Goal: Navigation & Orientation: Find specific page/section

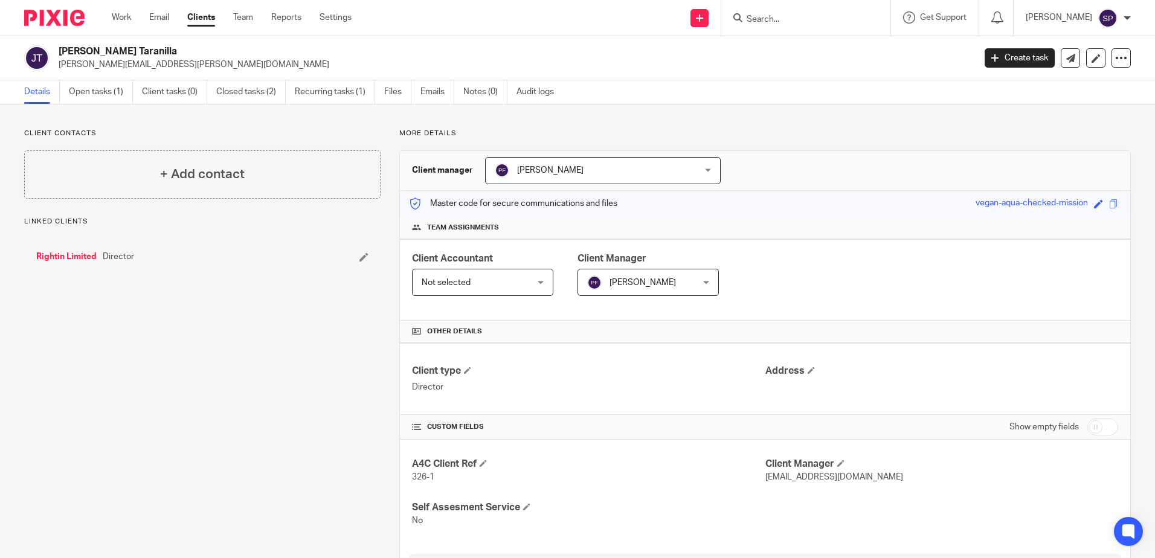
click at [82, 255] on link "Rightin Limited" at bounding box center [66, 257] width 60 height 12
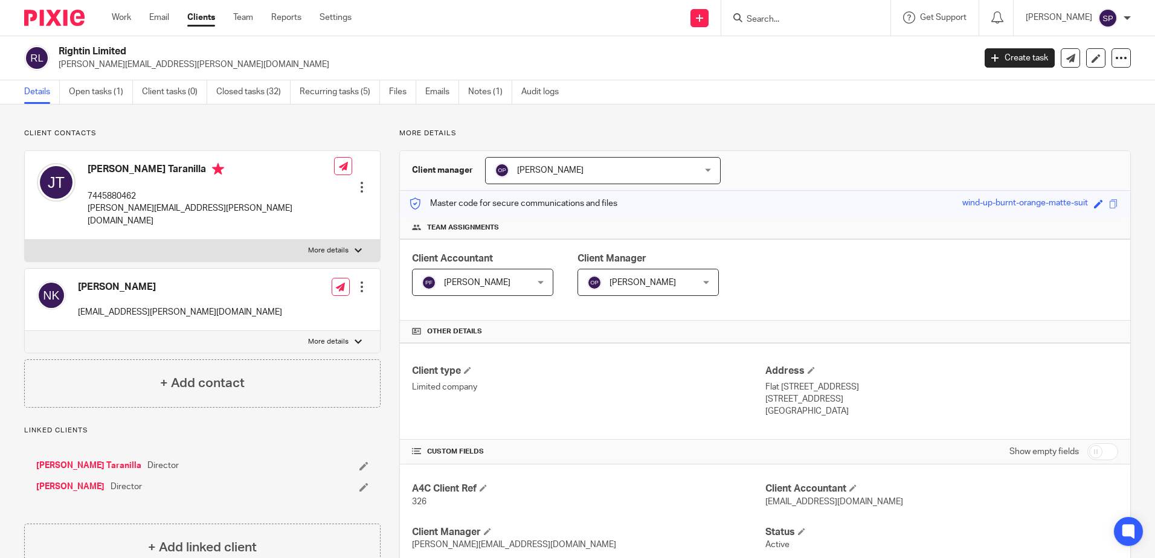
click at [132, 16] on ul "Work Email Clients Team Reports Settings" at bounding box center [241, 17] width 258 height 12
click at [129, 18] on link "Work" at bounding box center [121, 17] width 19 height 12
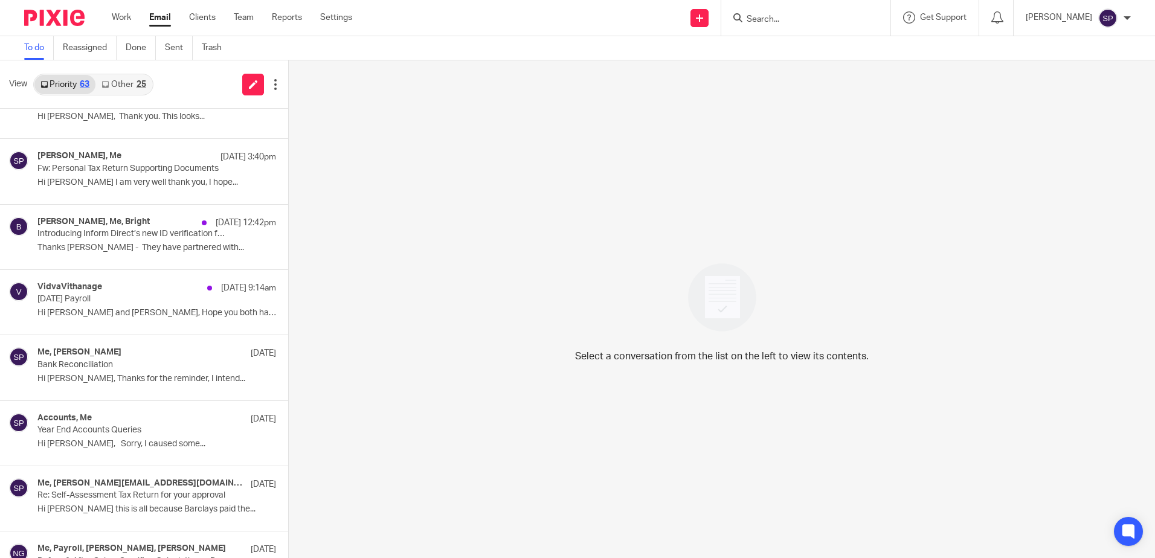
scroll to position [423, 0]
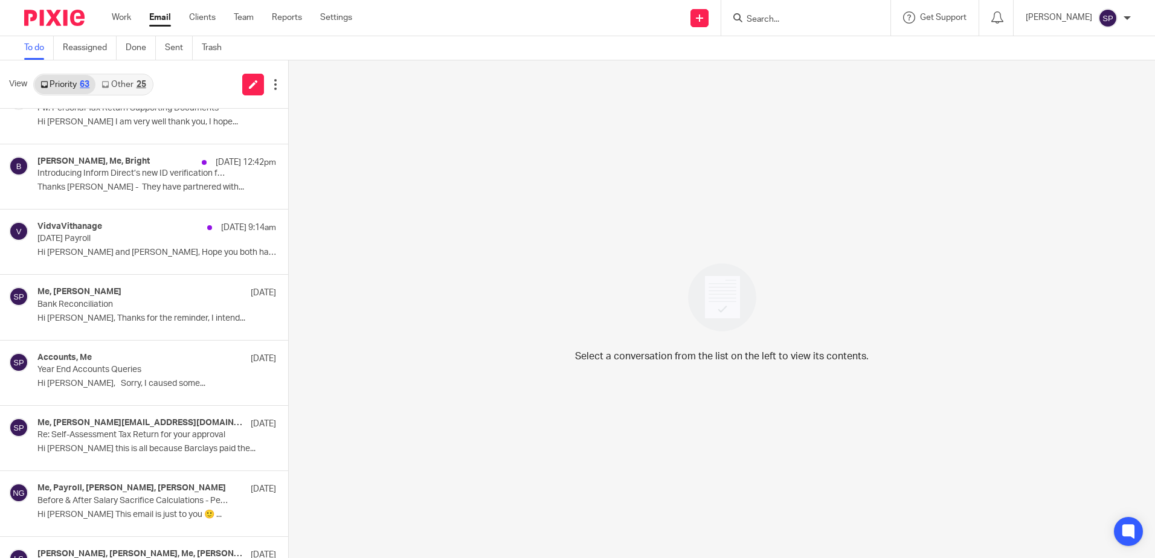
click at [117, 86] on link "Other 25" at bounding box center [123, 84] width 56 height 19
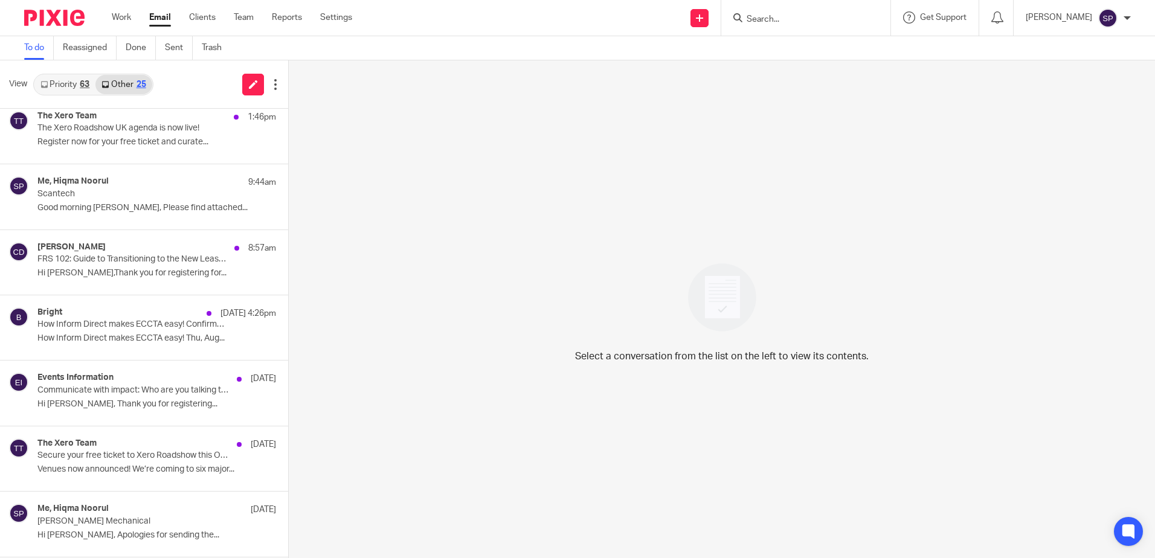
scroll to position [0, 0]
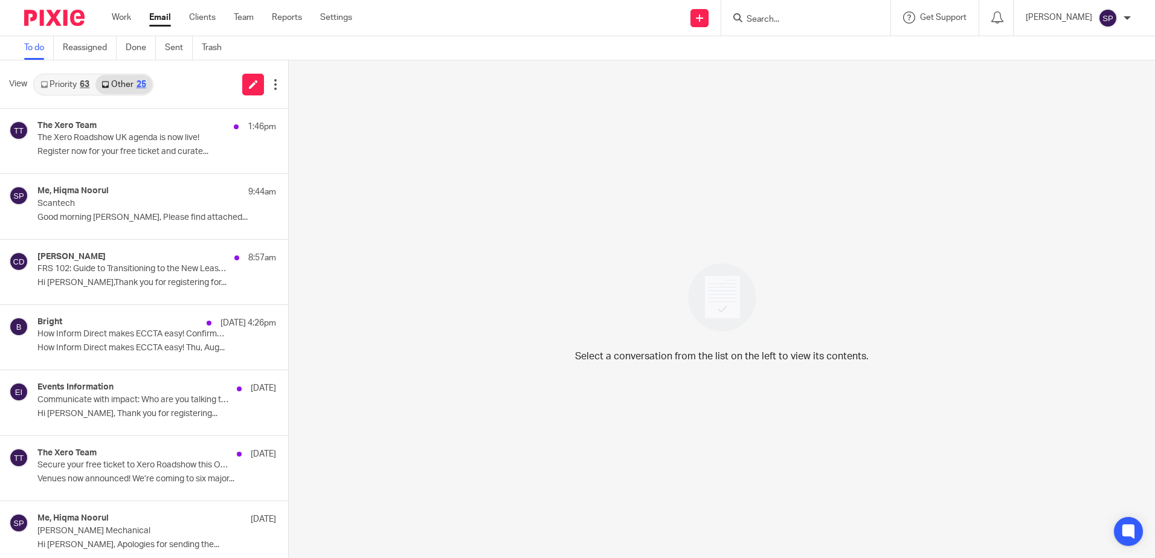
click at [76, 87] on link "Priority 63" at bounding box center [64, 84] width 61 height 19
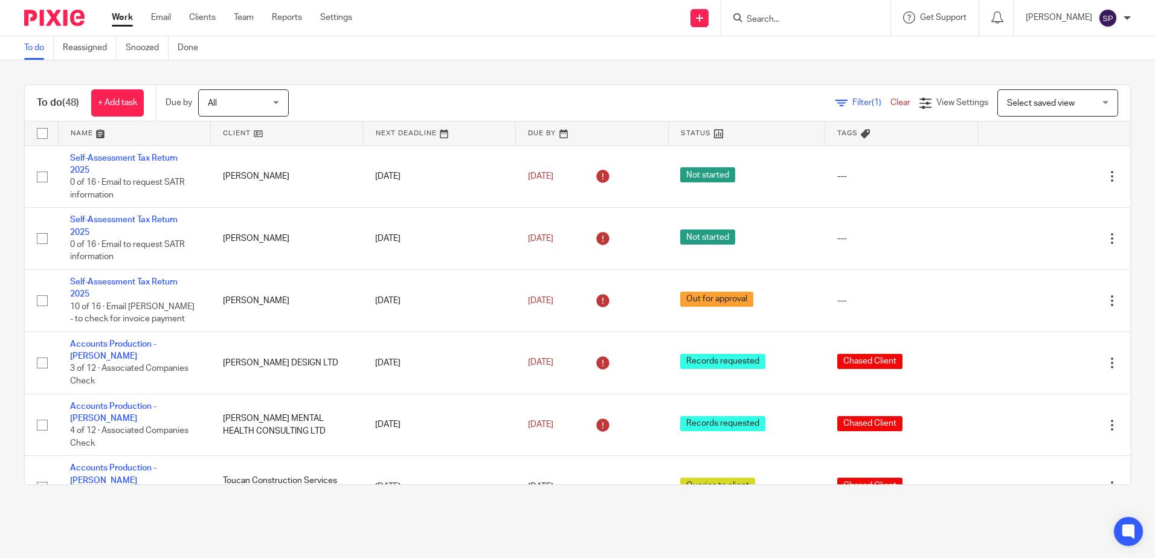
drag, startPoint x: 768, startPoint y: 22, endPoint x: 121, endPoint y: 17, distance: 647.1
click at [743, 17] on icon at bounding box center [738, 17] width 9 height 9
click at [760, 13] on form at bounding box center [810, 17] width 129 height 15
click at [762, 20] on input "Search" at bounding box center [800, 20] width 109 height 11
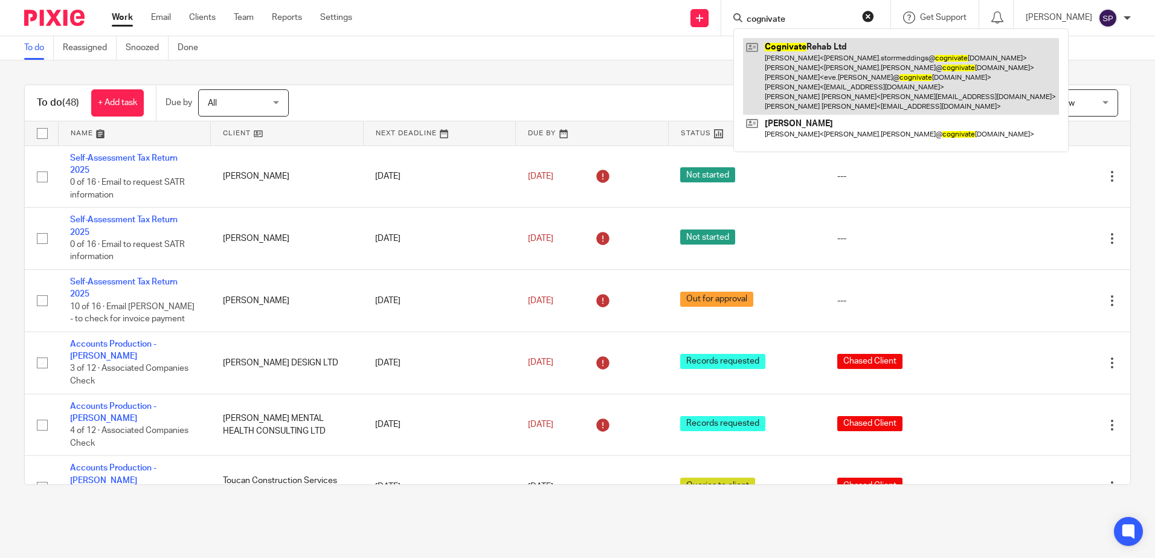
type input "cognivate"
click at [828, 51] on link at bounding box center [901, 76] width 316 height 77
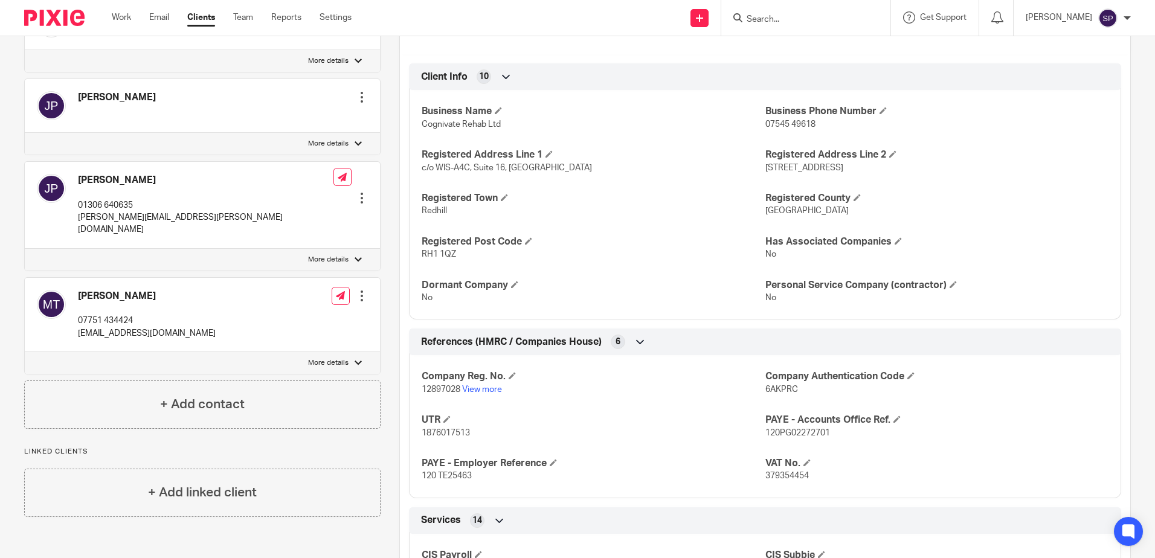
scroll to position [604, 0]
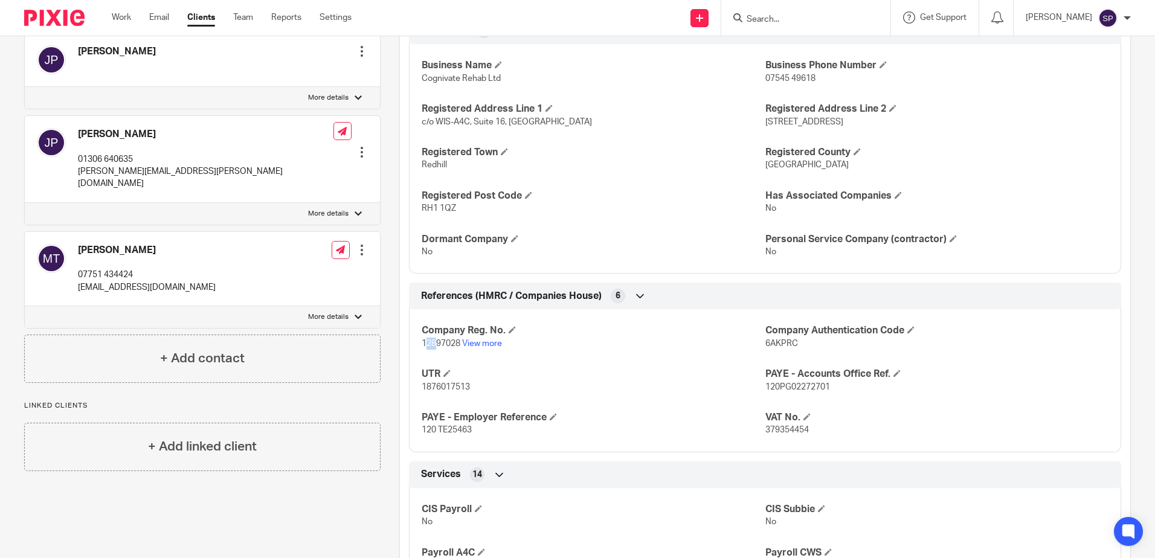
drag, startPoint x: 422, startPoint y: 345, endPoint x: 434, endPoint y: 344, distance: 12.1
click at [434, 344] on span "12897028" at bounding box center [441, 344] width 39 height 8
drag, startPoint x: 434, startPoint y: 344, endPoint x: 457, endPoint y: 344, distance: 23.6
click at [457, 344] on span "12897028" at bounding box center [441, 344] width 39 height 8
copy span "12897028"
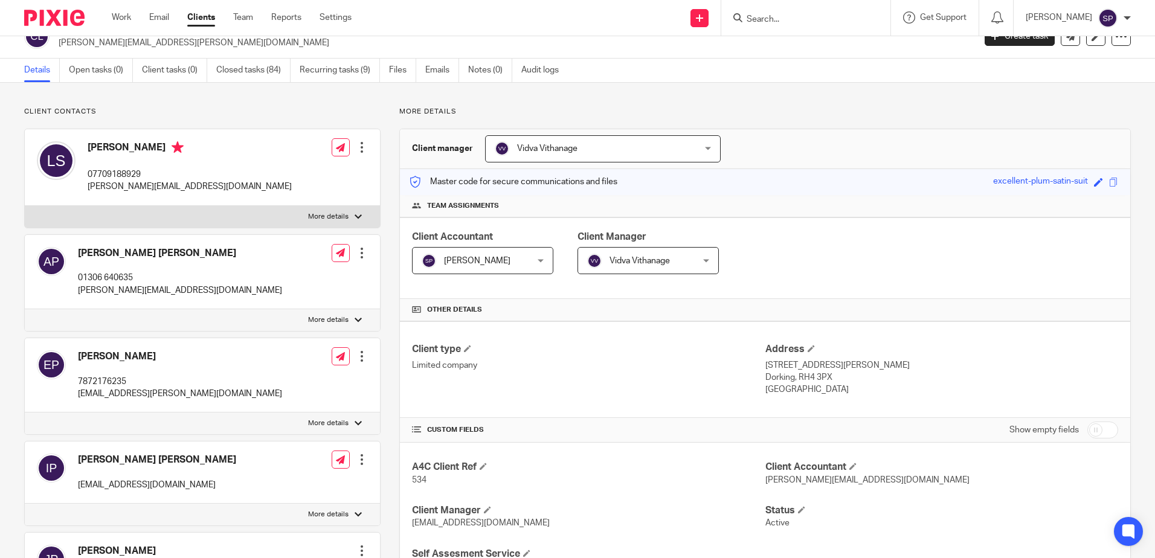
scroll to position [0, 0]
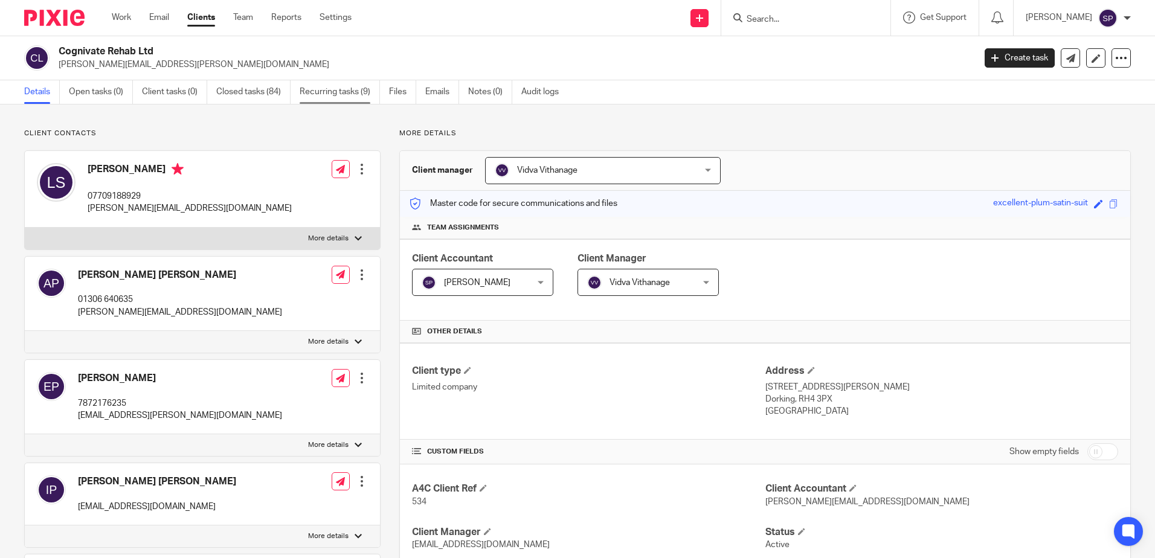
click at [340, 94] on link "Recurring tasks (9)" at bounding box center [340, 92] width 80 height 24
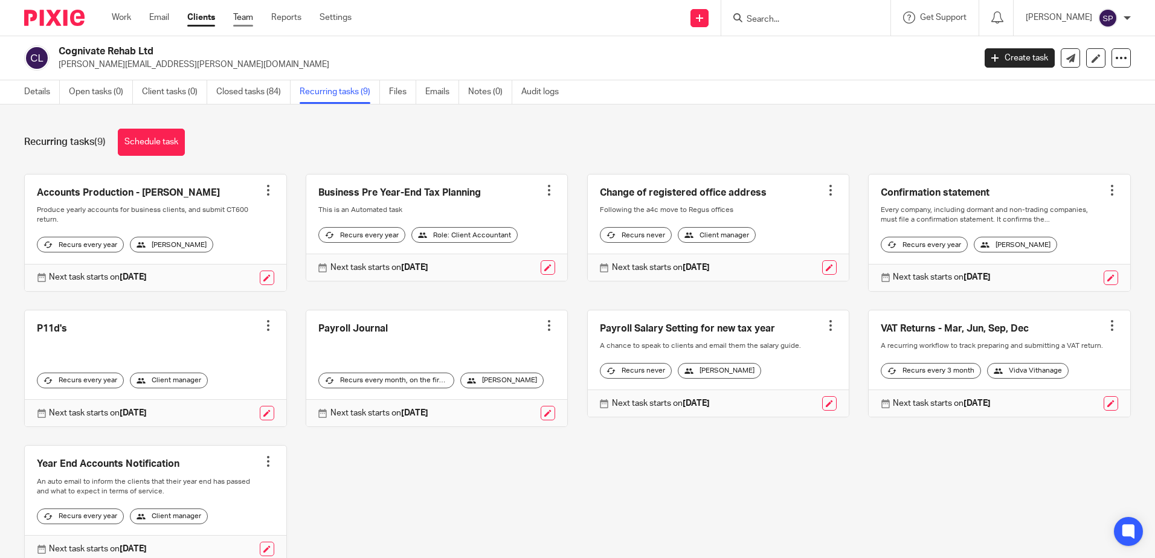
click at [239, 21] on link "Team" at bounding box center [243, 17] width 20 height 12
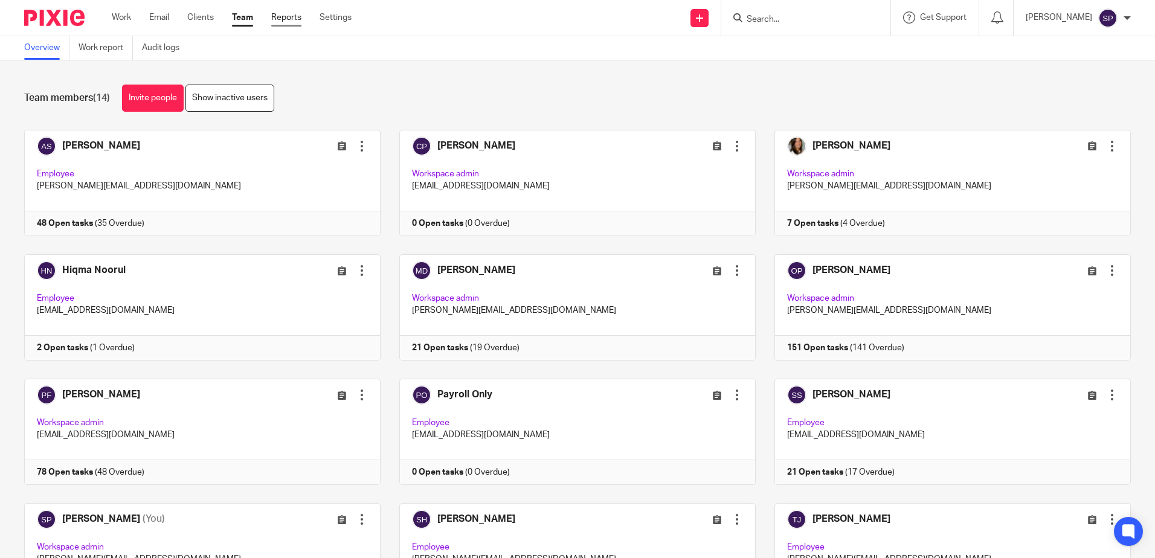
click at [294, 17] on link "Reports" at bounding box center [286, 17] width 30 height 12
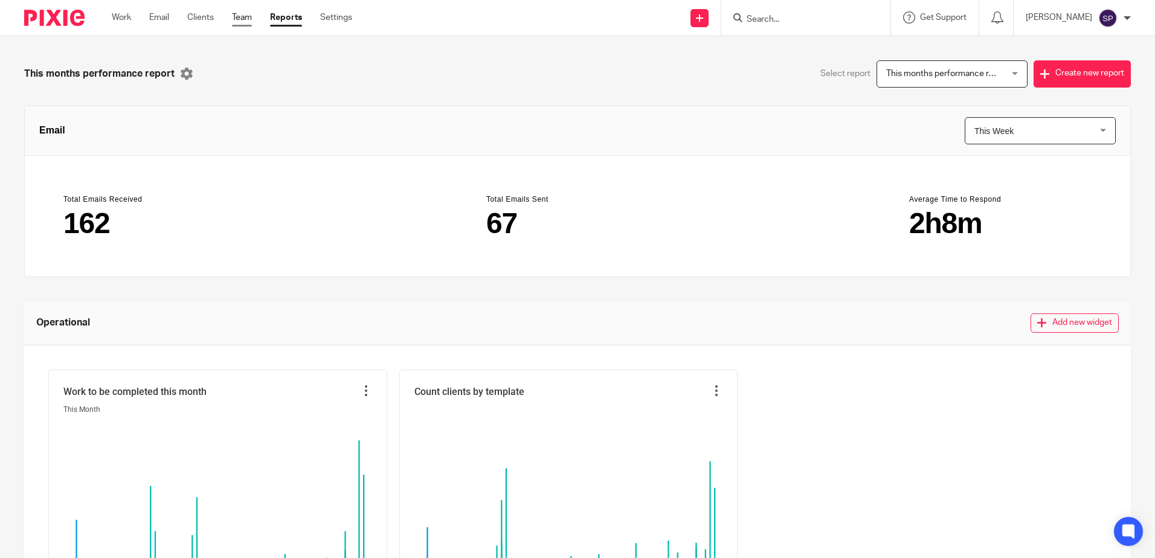
click at [242, 18] on link "Team" at bounding box center [242, 17] width 20 height 12
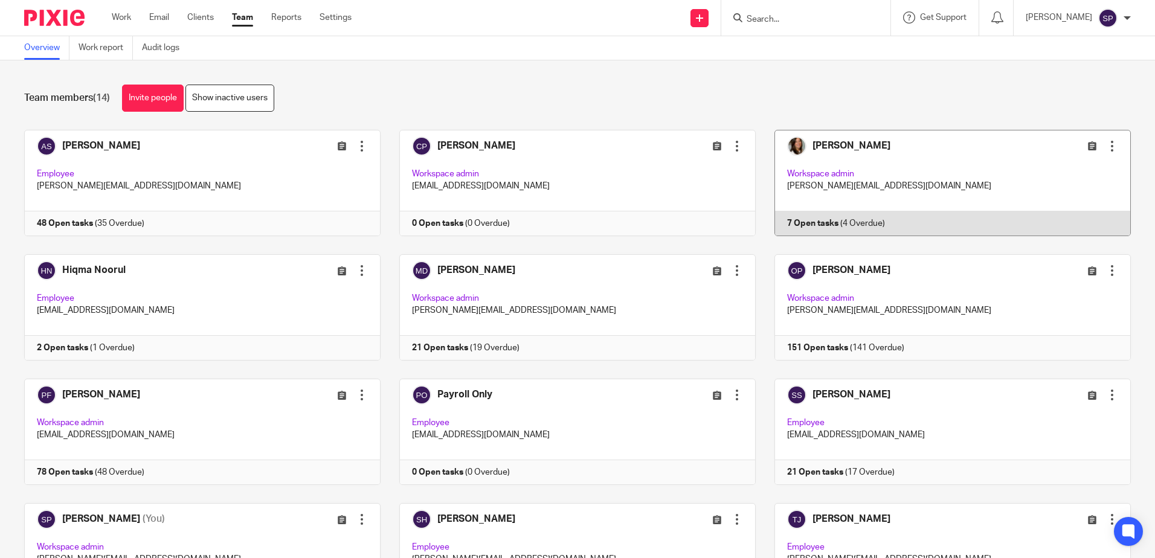
click at [777, 219] on link at bounding box center [943, 183] width 375 height 106
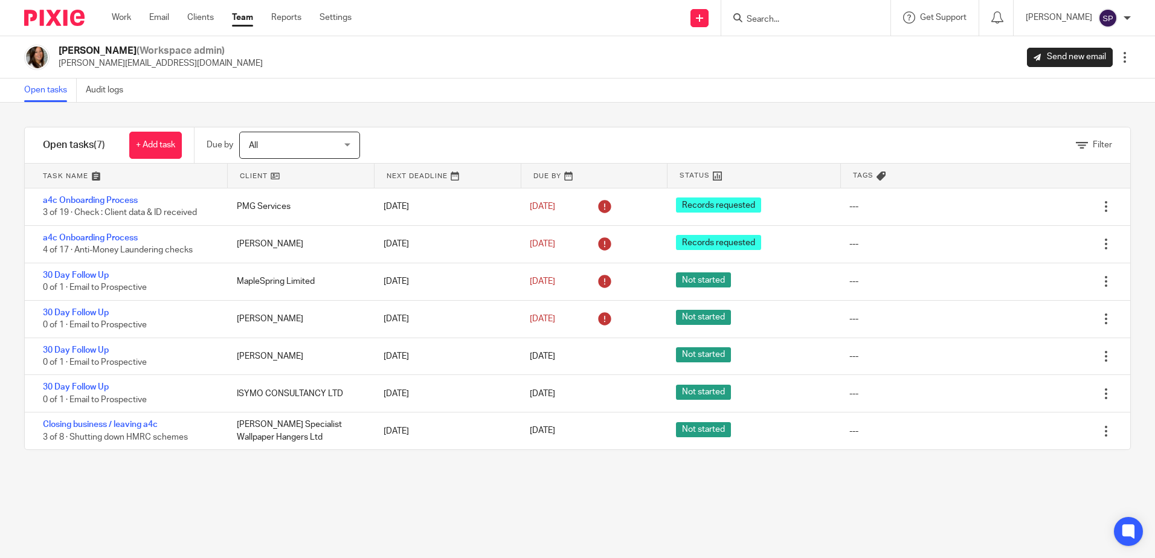
click at [234, 18] on link "Team" at bounding box center [242, 17] width 21 height 12
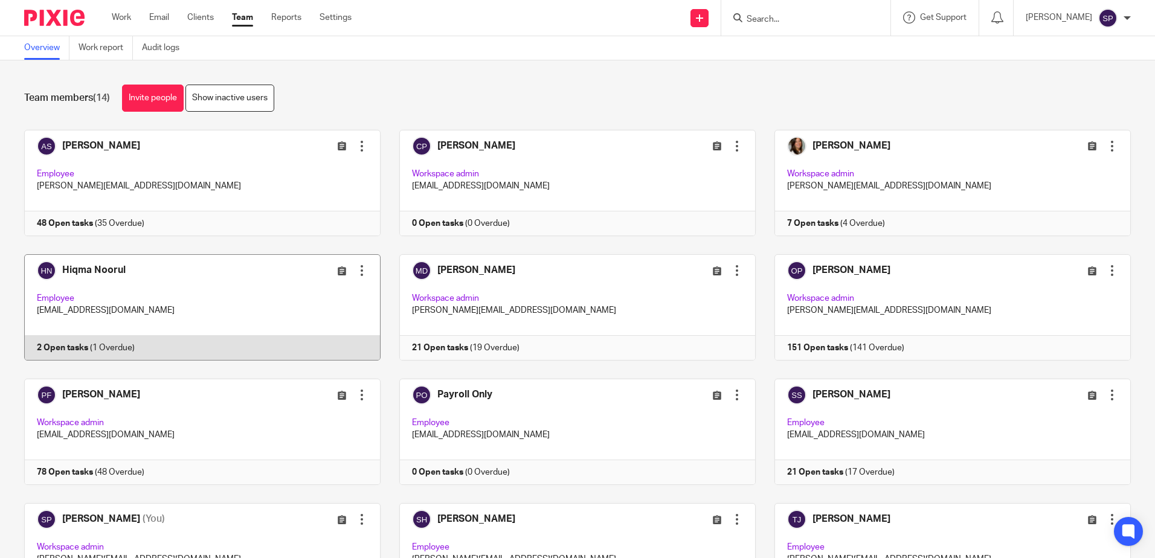
click at [236, 355] on link at bounding box center [192, 307] width 375 height 106
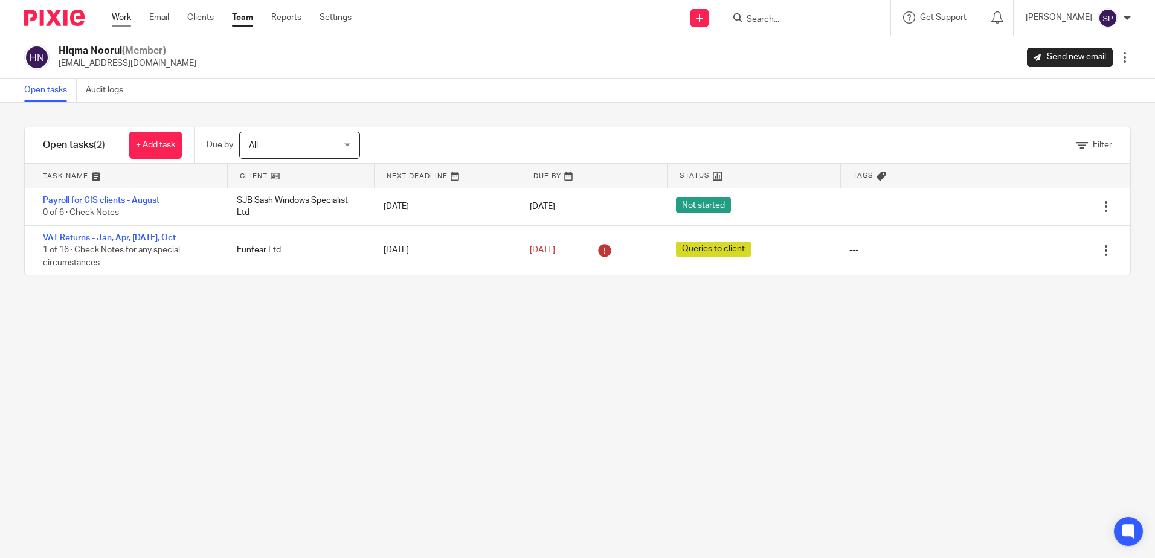
click at [127, 19] on link "Work" at bounding box center [121, 17] width 19 height 12
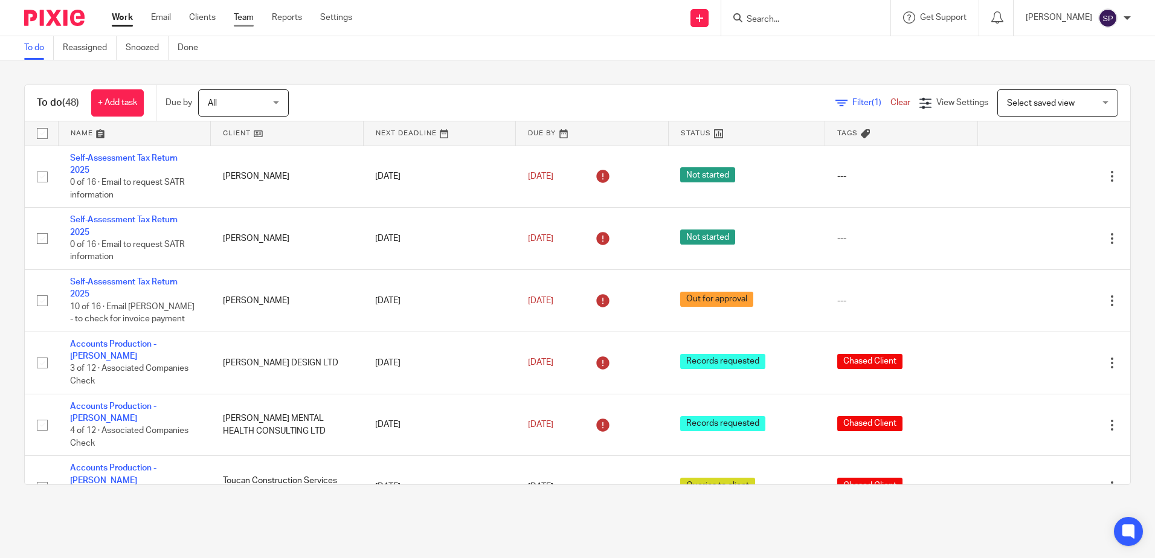
click at [242, 19] on link "Team" at bounding box center [244, 17] width 20 height 12
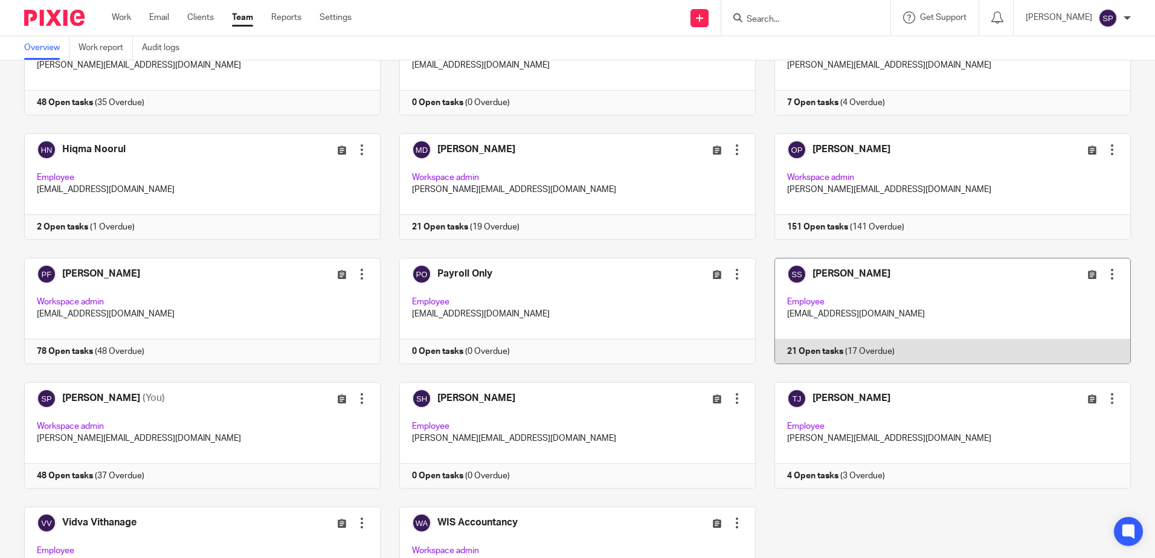
scroll to position [181, 0]
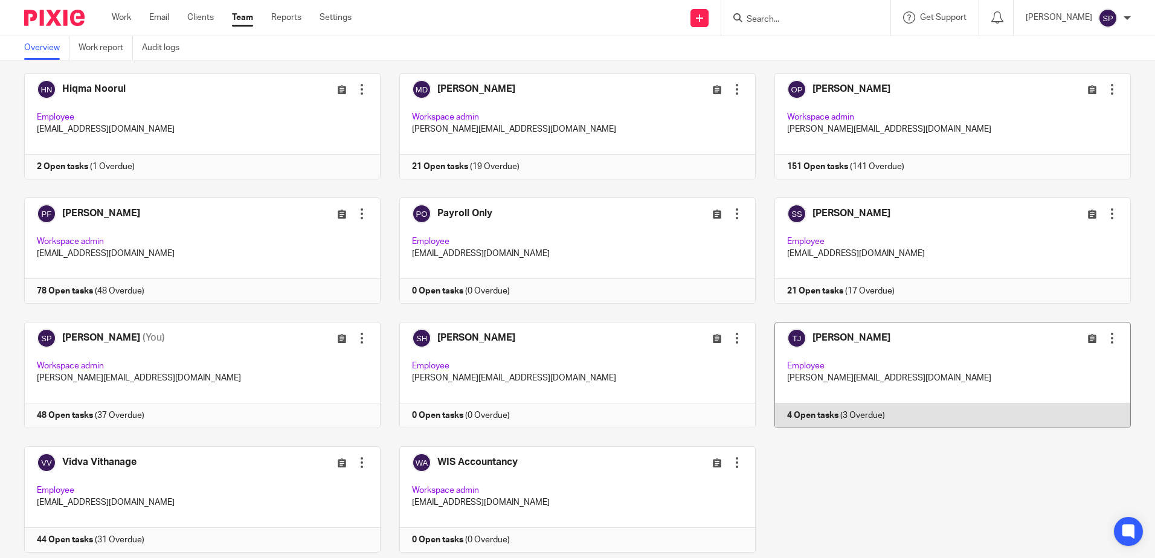
click at [822, 414] on link at bounding box center [943, 375] width 375 height 106
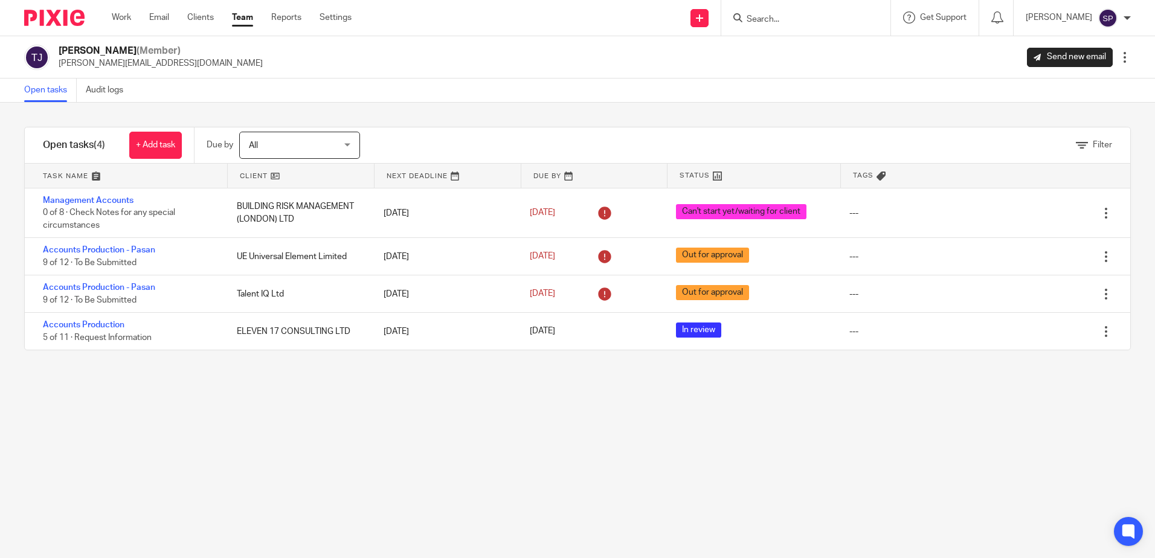
click at [237, 19] on link "Team" at bounding box center [242, 17] width 21 height 12
